Goal: Transaction & Acquisition: Obtain resource

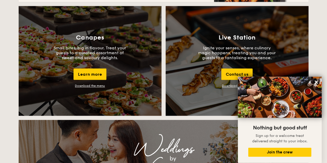
scroll to position [573, 0]
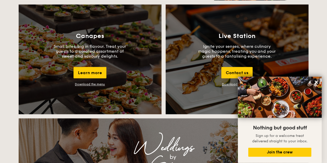
drag, startPoint x: 0, startPoint y: 0, endPoint x: 296, endPoint y: 77, distance: 305.9
click at [296, 77] on html "Meals On Demand Weddings Catering Contact us Log in You have good taste And we …" at bounding box center [163, 132] width 327 height 1411
click at [316, 83] on icon at bounding box center [316, 82] width 3 height 3
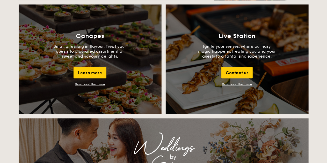
click at [247, 84] on link "Download the menu" at bounding box center [237, 85] width 30 height 4
click at [100, 84] on div "Download the menu" at bounding box center [90, 85] width 30 height 4
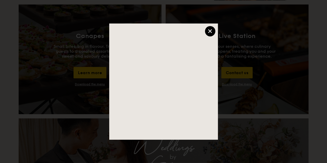
click at [212, 31] on div "×" at bounding box center [210, 31] width 10 height 10
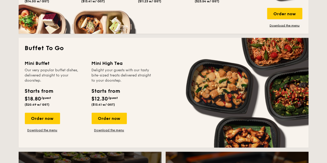
scroll to position [419, 0]
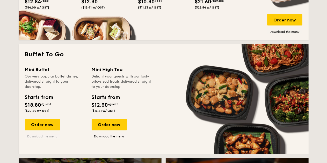
click at [55, 137] on link "Download the menu" at bounding box center [42, 137] width 35 height 4
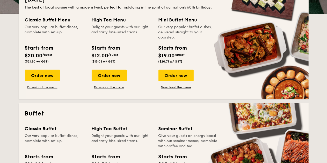
scroll to position [0, 0]
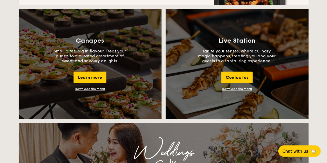
scroll to position [572, 0]
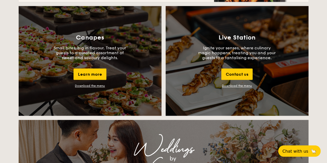
drag, startPoint x: 331, startPoint y: 11, endPoint x: 316, endPoint y: 74, distance: 65.0
click at [316, 74] on html "Meals On Demand Weddings Catering Contact us Log in You have good taste And we …" at bounding box center [163, 133] width 327 height 1411
click at [246, 86] on link "Download the menu" at bounding box center [237, 86] width 30 height 4
